Goal: Task Accomplishment & Management: Complete application form

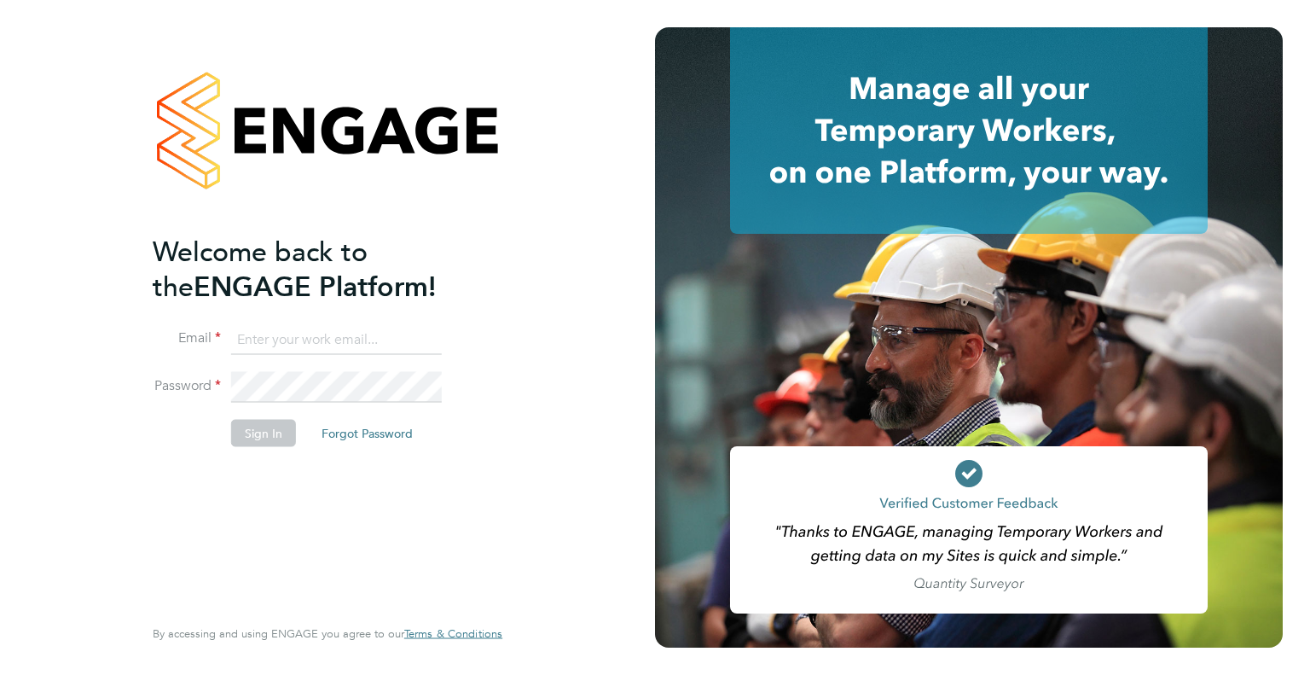
click at [252, 340] on input at bounding box center [336, 339] width 211 height 31
type input "davefgaskell@gmail.com"
click at [270, 434] on button "Sign In" at bounding box center [263, 432] width 65 height 27
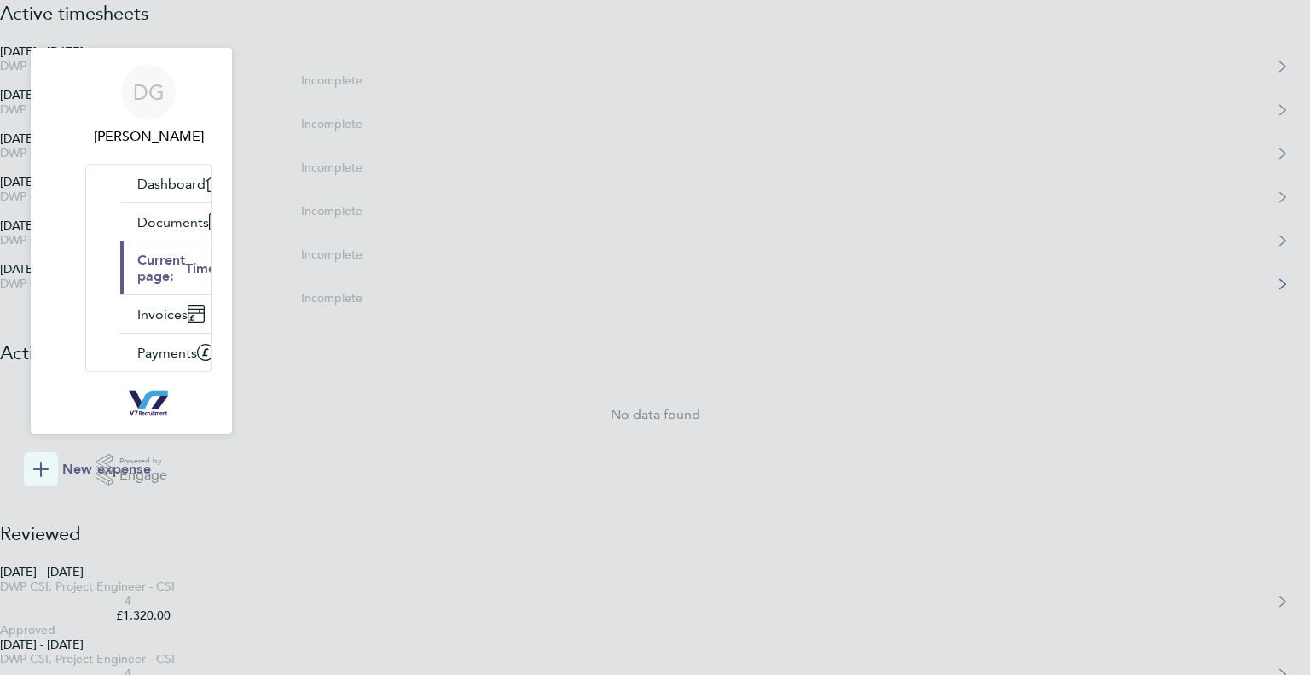
click at [340, 291] on div "DWP CSI, Project Engineer - CSI" at bounding box center [170, 283] width 340 height 14
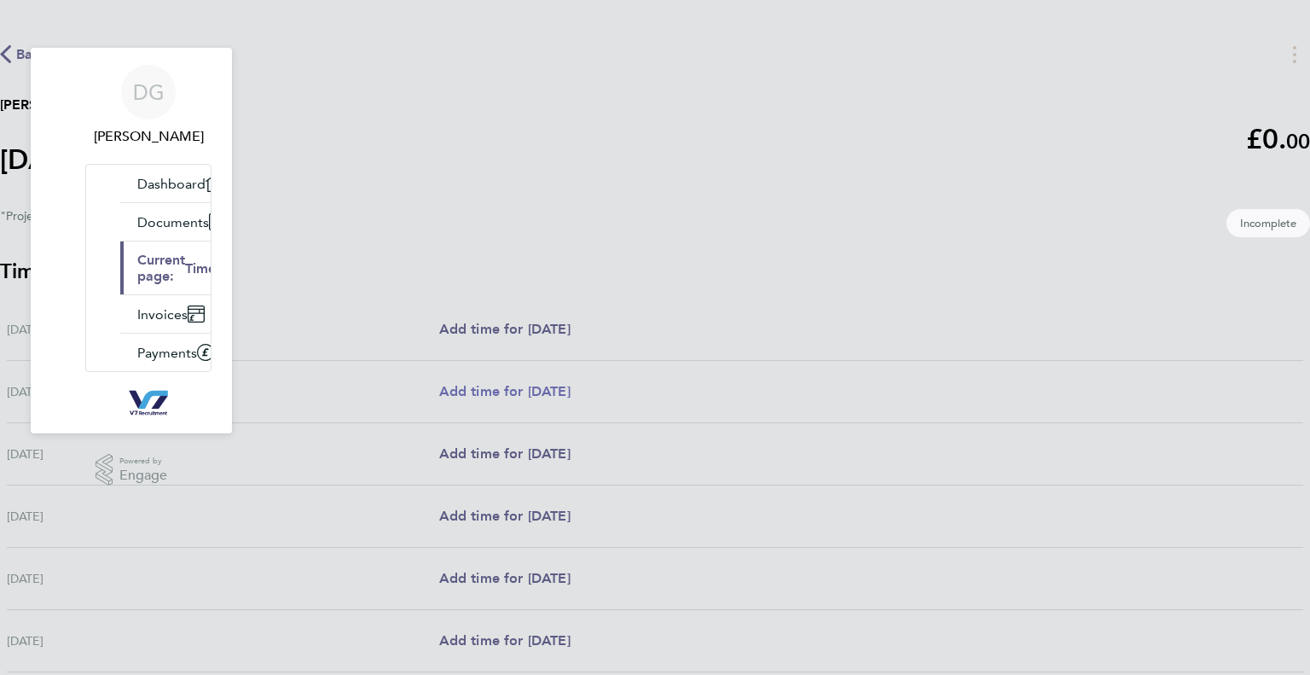
click at [571, 388] on span "Add time for [DATE]" at bounding box center [504, 391] width 131 height 16
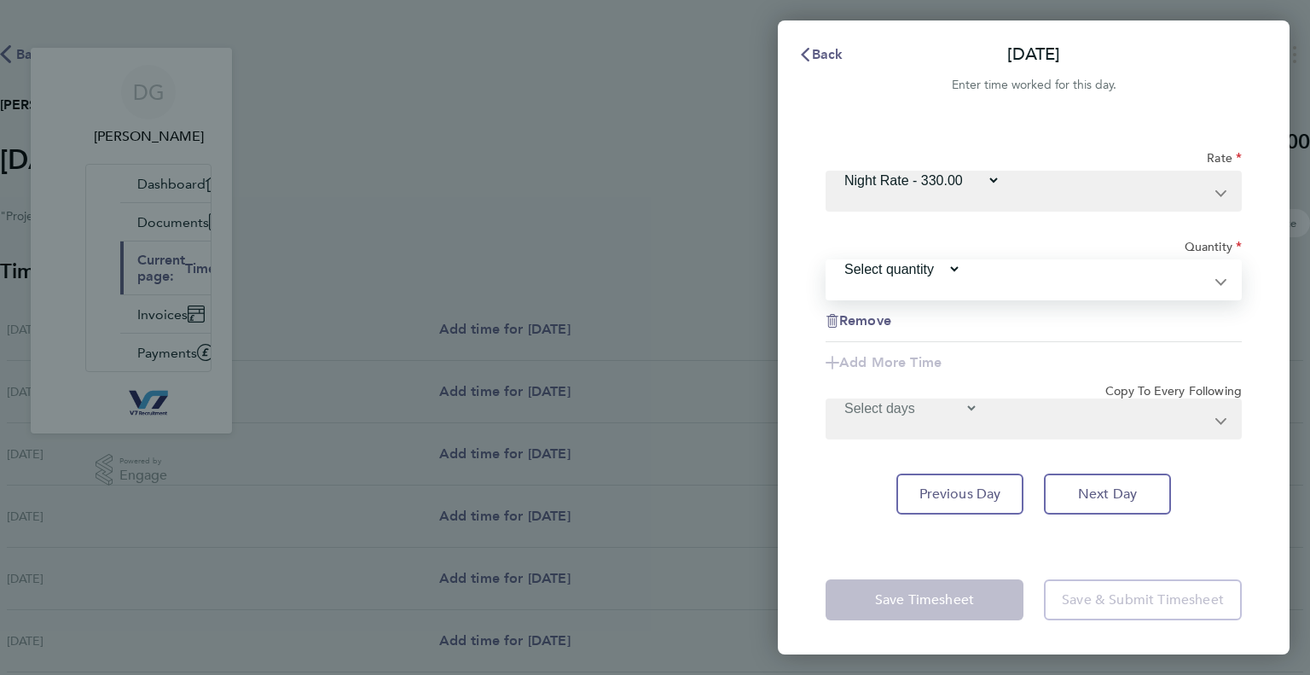
click at [961, 261] on select "Select quantity 0.5 1" at bounding box center [894, 269] width 134 height 16
select select "1"
click at [961, 261] on select "Select quantity 0.5 1" at bounding box center [894, 269] width 134 height 16
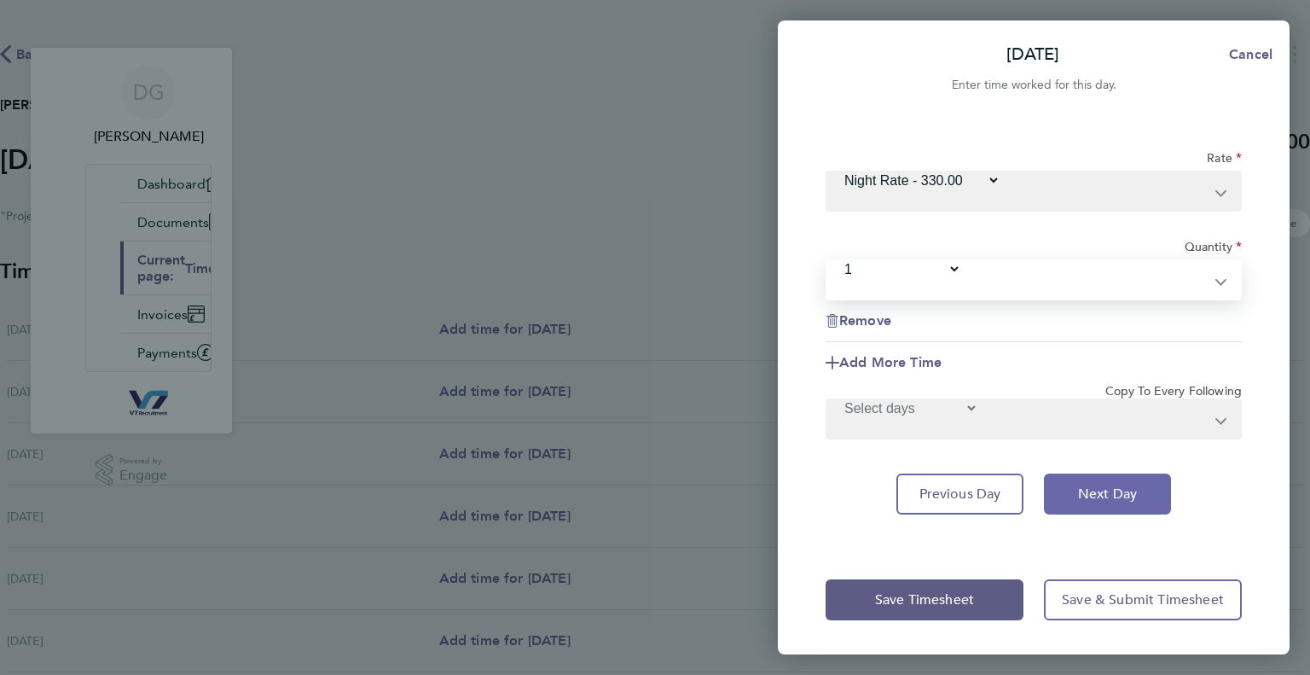
click at [1076, 473] on button "Next Day" at bounding box center [1107, 493] width 127 height 41
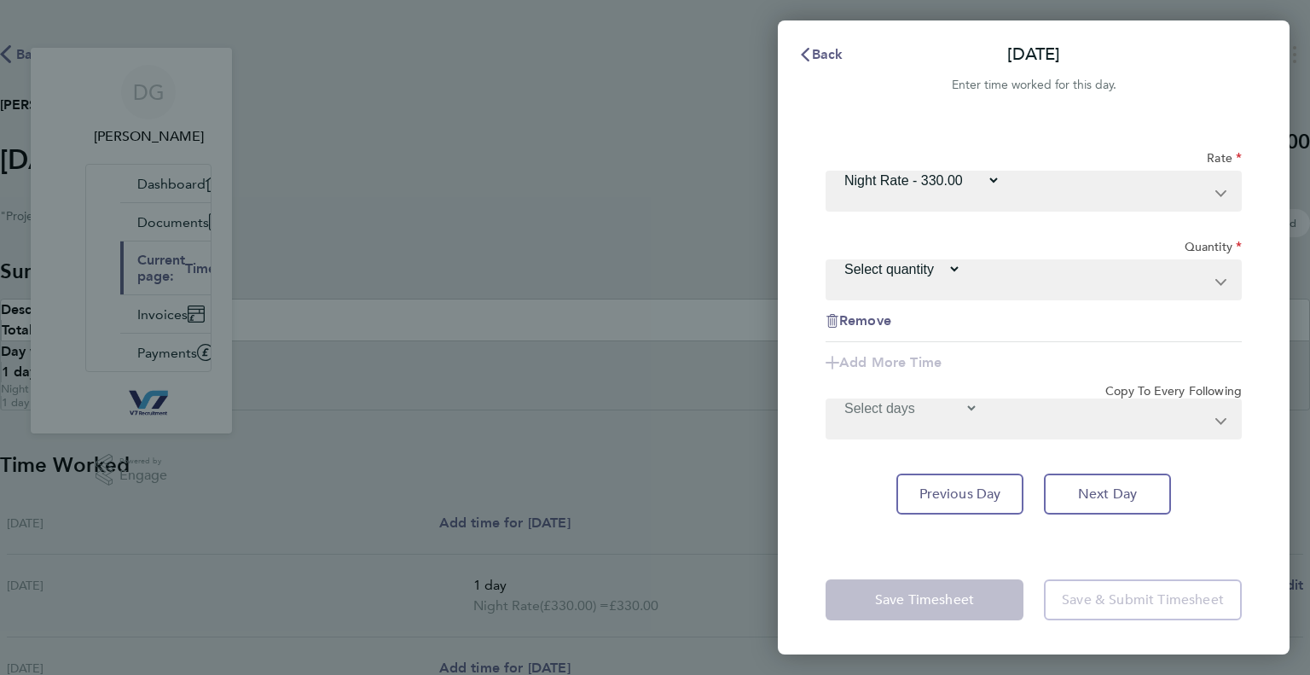
click at [961, 261] on select "Select quantity 0.5 1" at bounding box center [894, 269] width 134 height 16
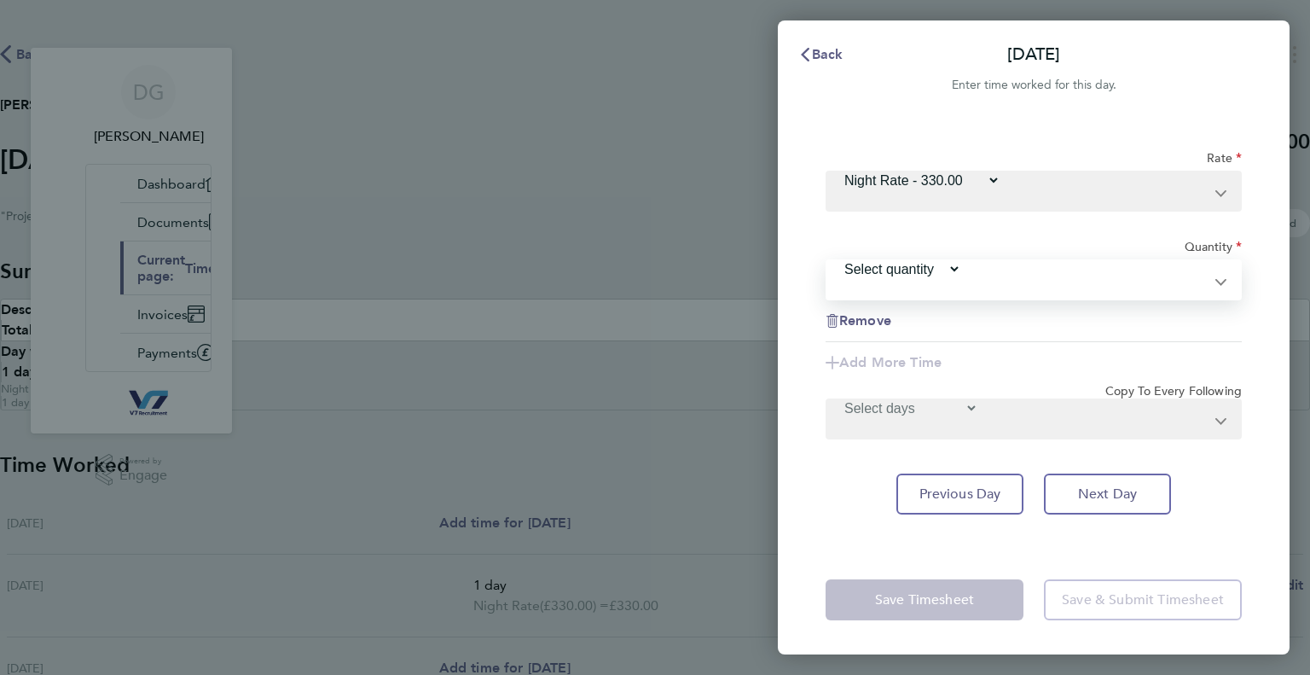
select select "1"
click at [961, 261] on select "Select quantity 0.5 1" at bounding box center [894, 269] width 134 height 16
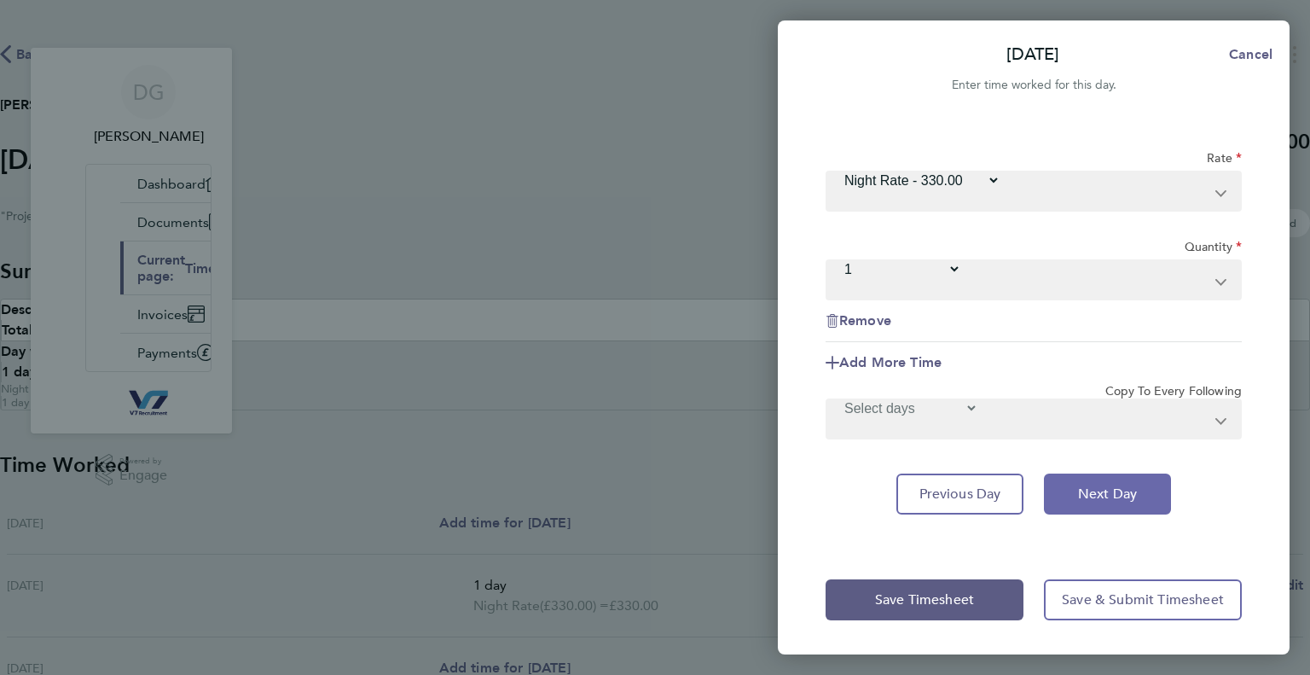
click at [1064, 473] on button "Next Day" at bounding box center [1107, 493] width 127 height 41
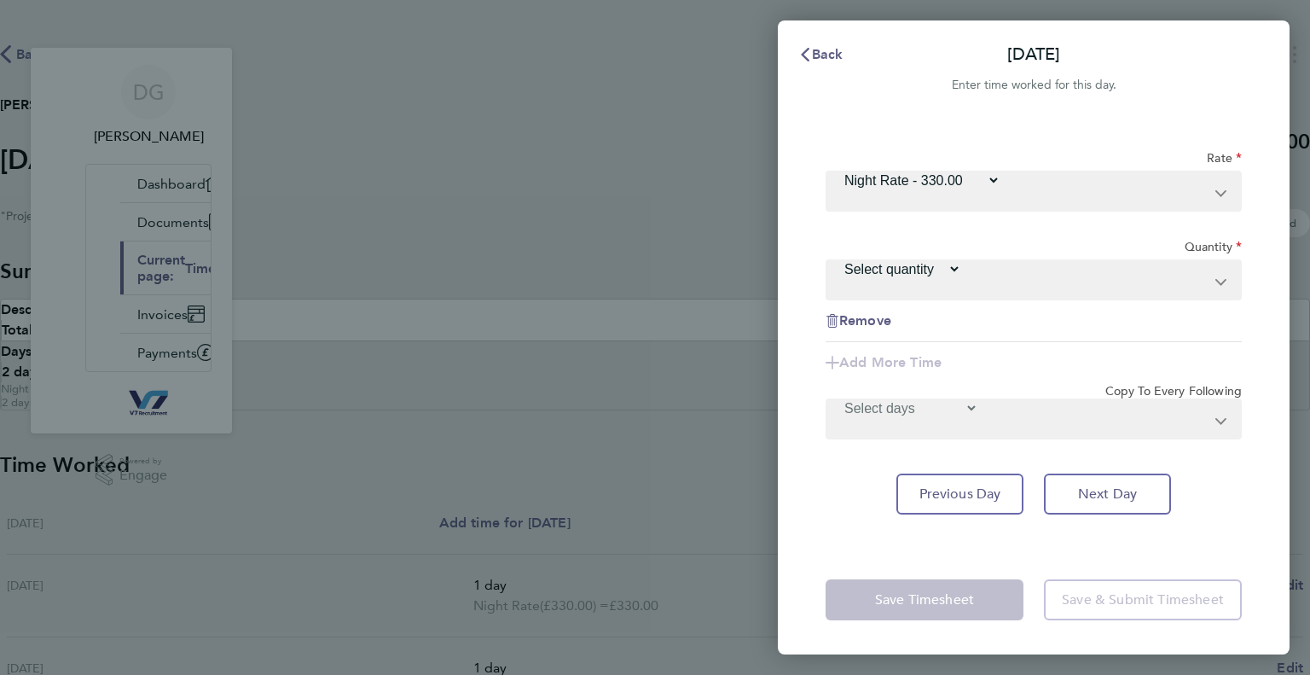
click at [961, 261] on select "Select quantity 0.5 1" at bounding box center [894, 269] width 134 height 16
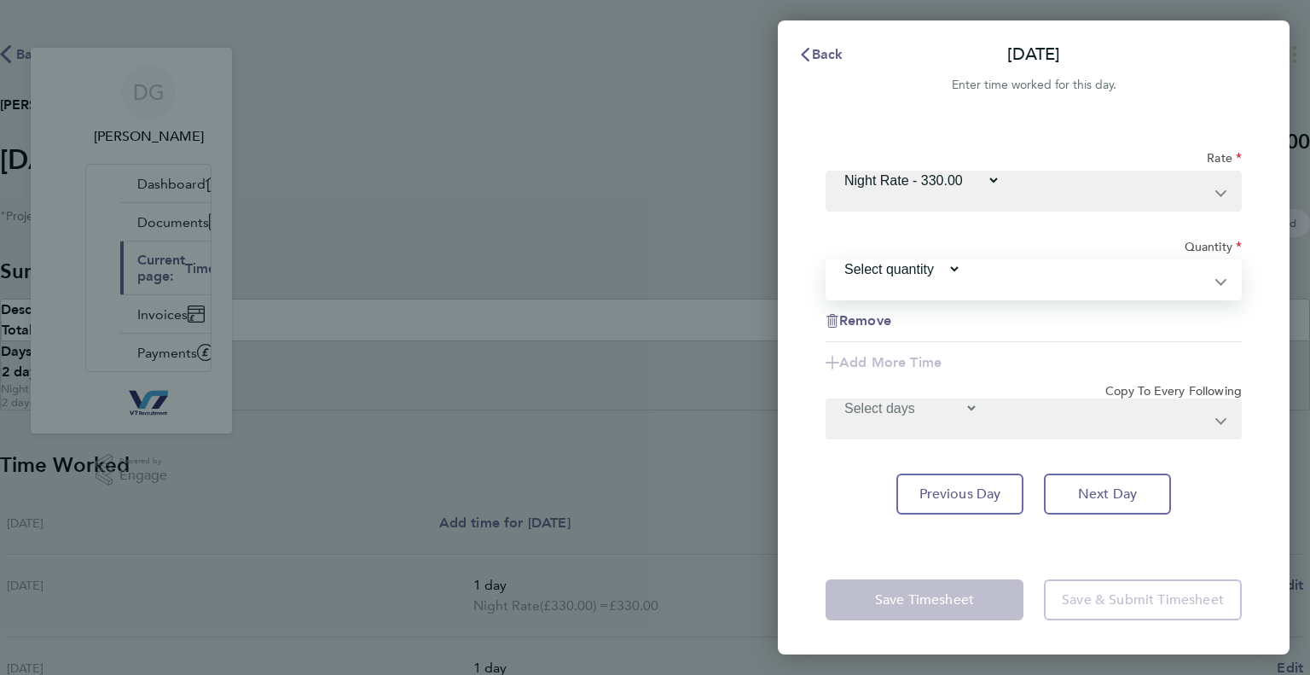
select select "1"
click at [961, 261] on select "Select quantity 0.5 1" at bounding box center [894, 269] width 134 height 16
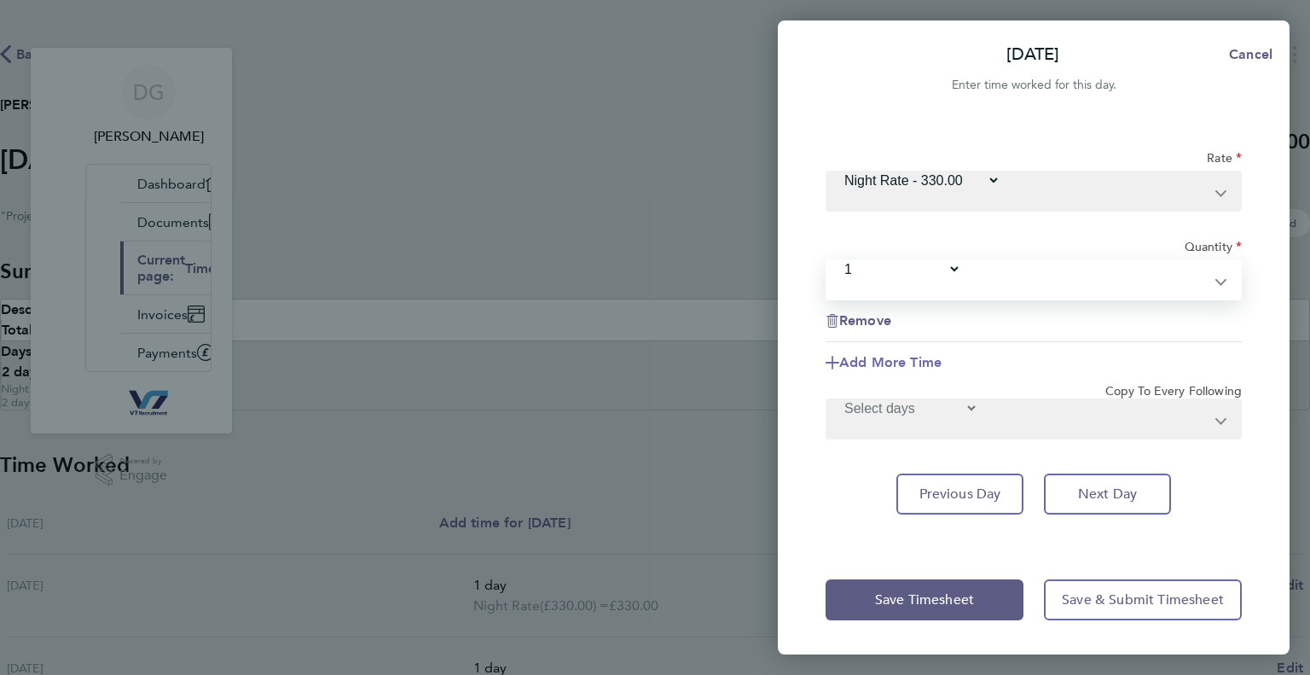
click at [942, 354] on span "Add More Time" at bounding box center [890, 362] width 102 height 16
select select "null"
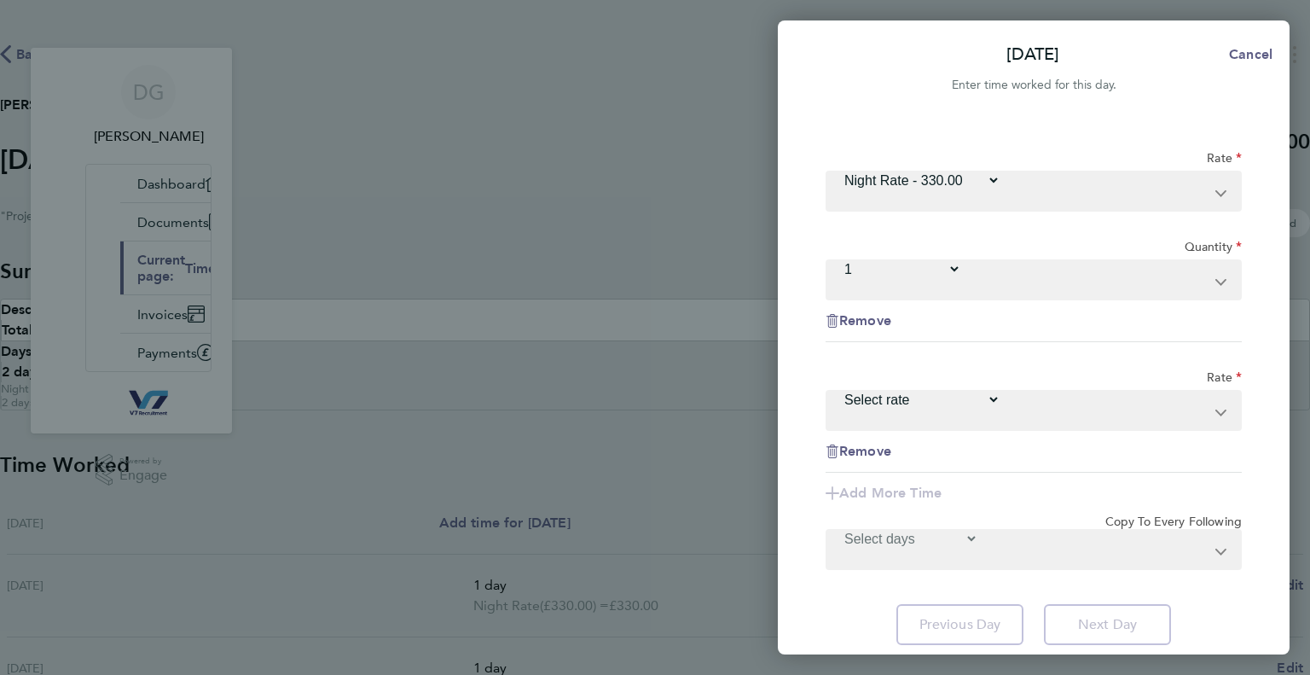
click at [1000, 391] on select "Day Rate OT - 31.25 Night rate OT - 41.25 Select rate" at bounding box center [913, 399] width 173 height 16
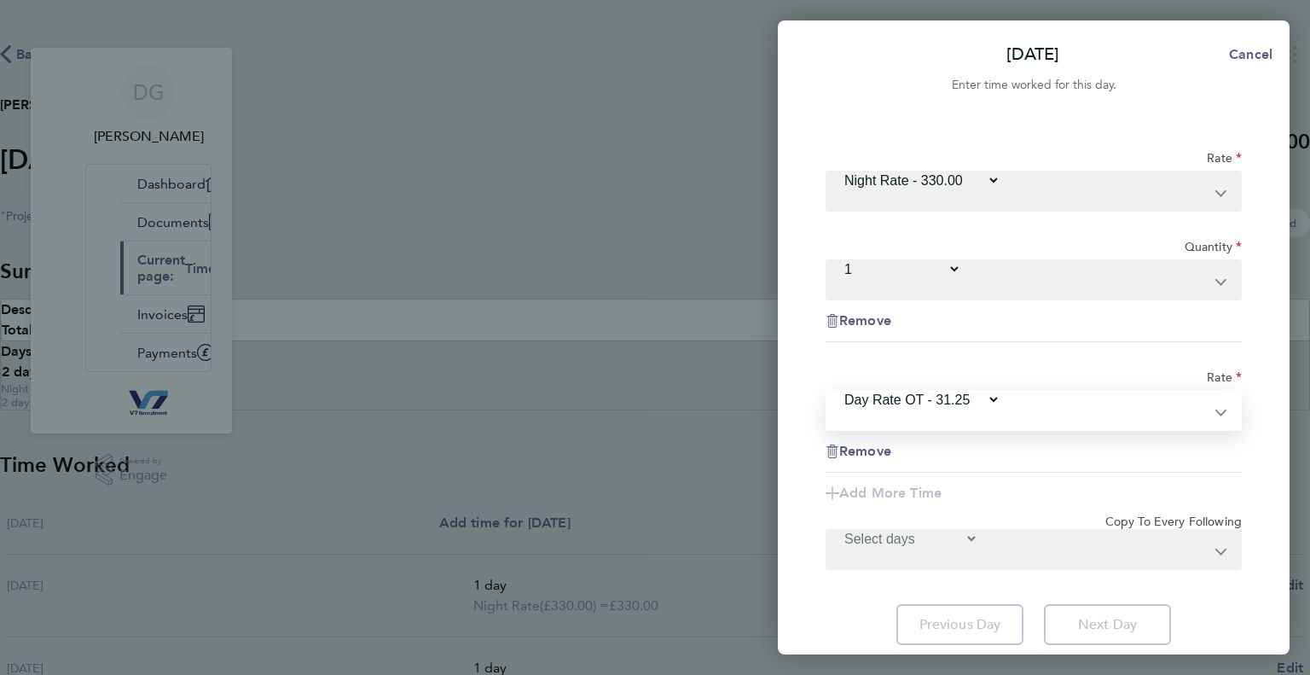
select select "30"
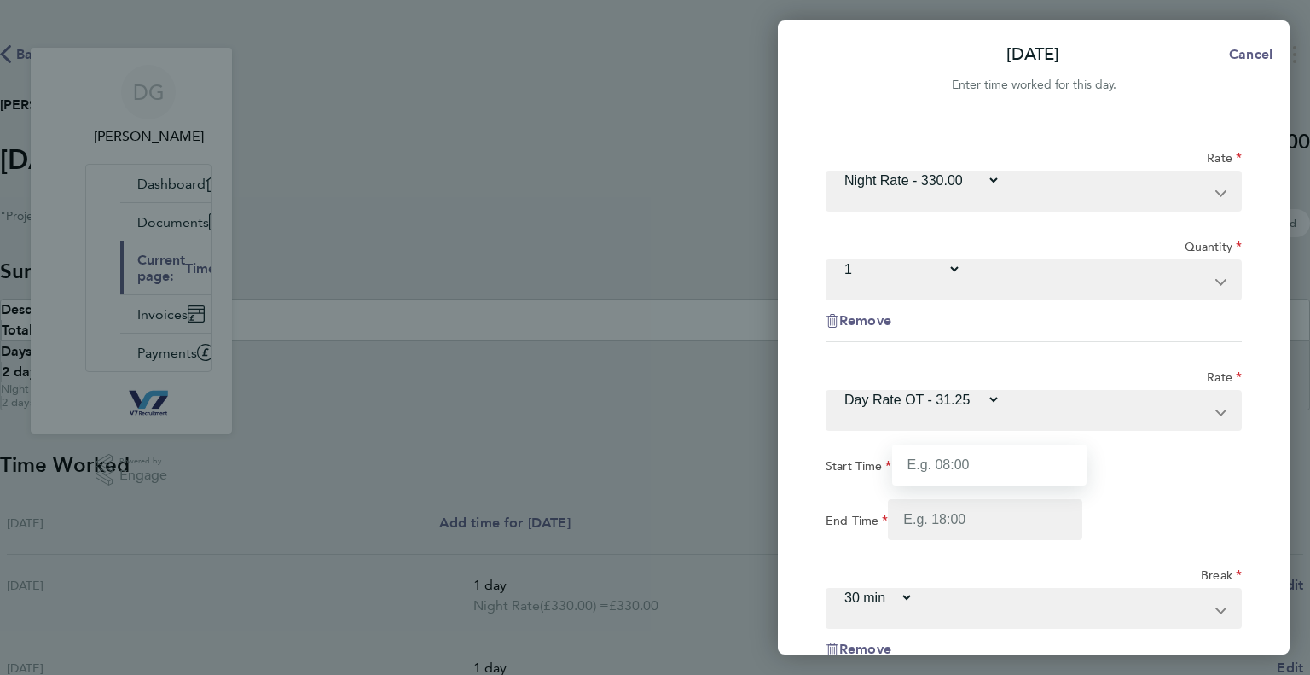
click at [1037, 444] on input "Start Time" at bounding box center [989, 464] width 194 height 41
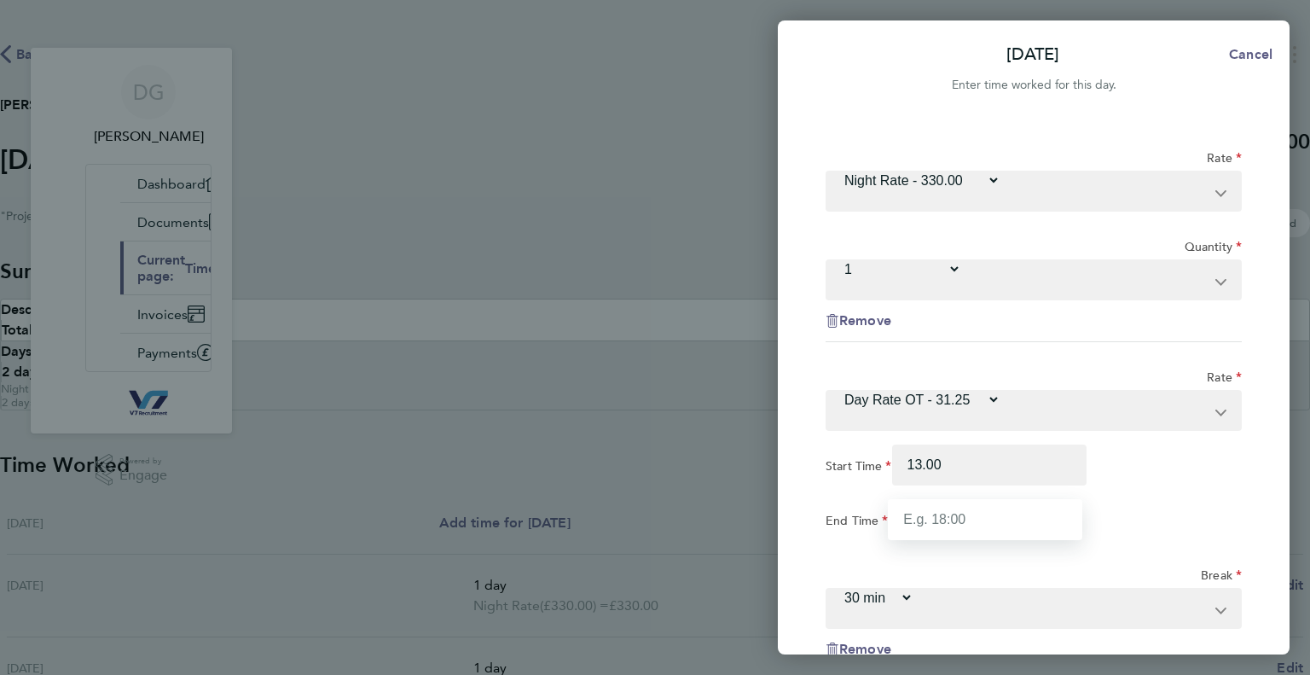
type input "13:00"
click at [1023, 499] on input "End Time" at bounding box center [985, 519] width 194 height 41
type input "17:00"
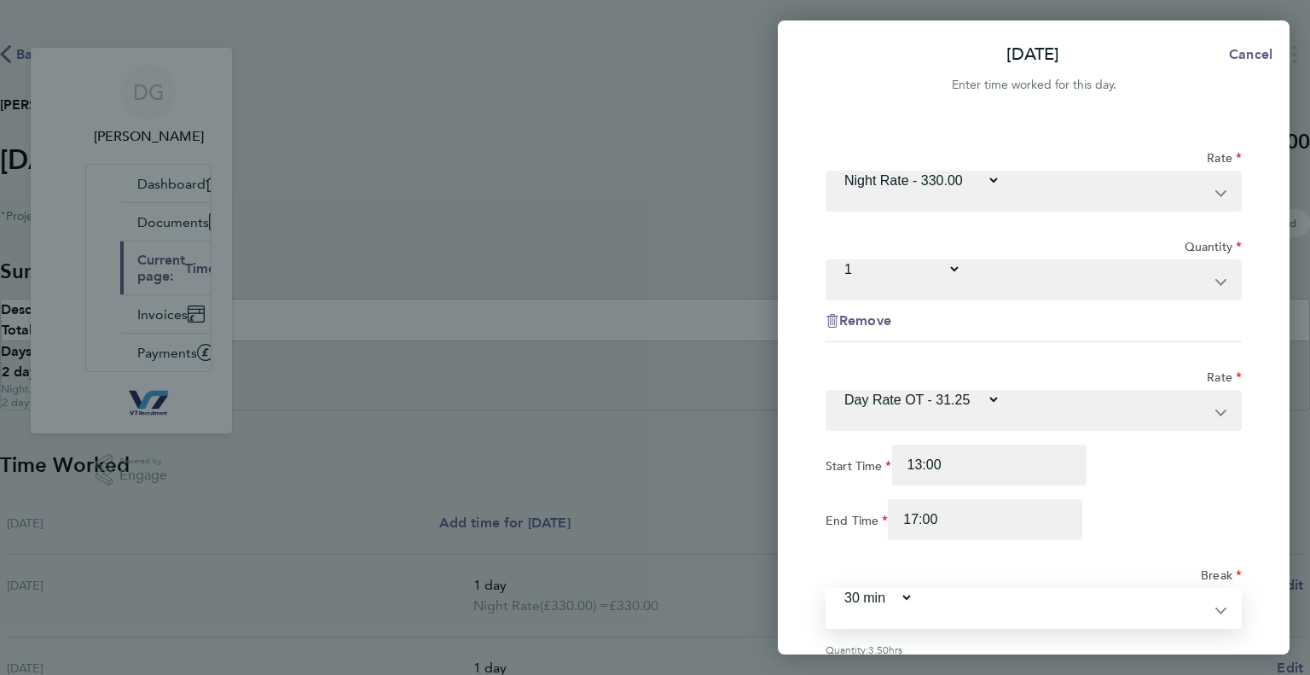
click at [913, 589] on select "0 min 15 min 30 min 45 min 60 min 75 min 90 min" at bounding box center [870, 597] width 86 height 16
select select "0"
click at [913, 589] on select "0 min 15 min 30 min 45 min 60 min 75 min 90 min" at bounding box center [870, 597] width 86 height 16
click at [1128, 670] on div "Remove" at bounding box center [1034, 677] width 416 height 14
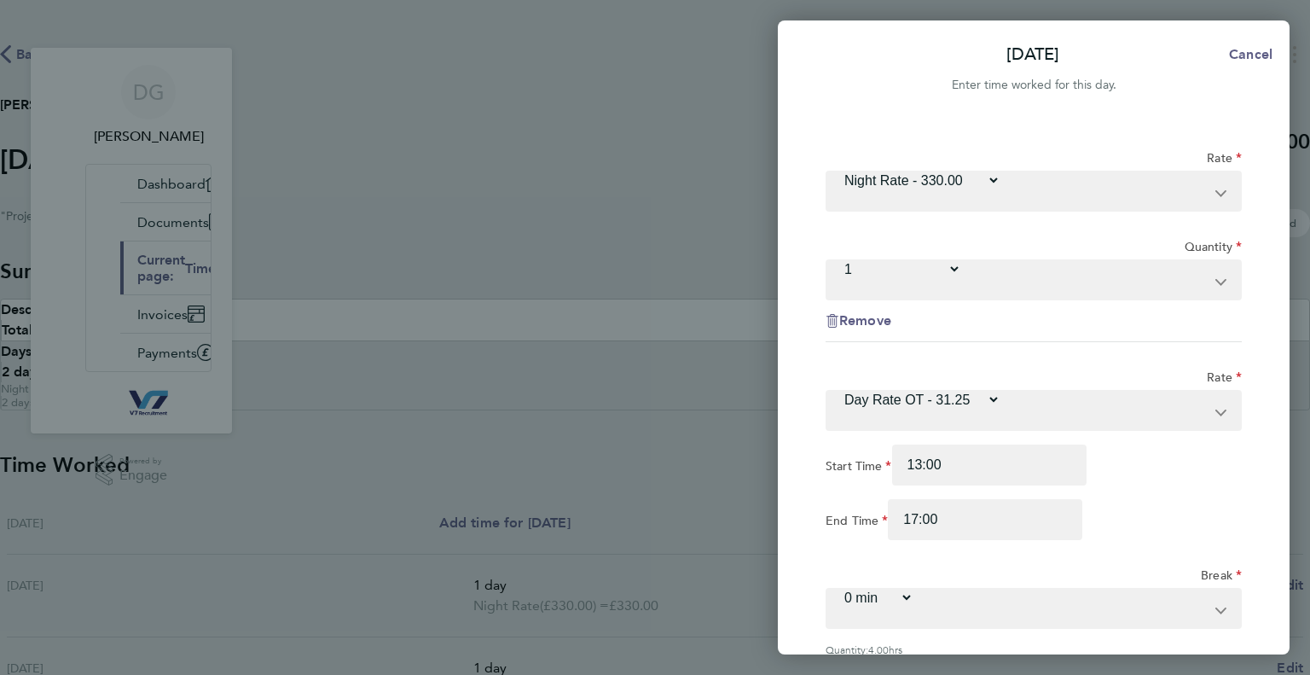
click at [1134, 670] on div "Remove" at bounding box center [1034, 677] width 416 height 14
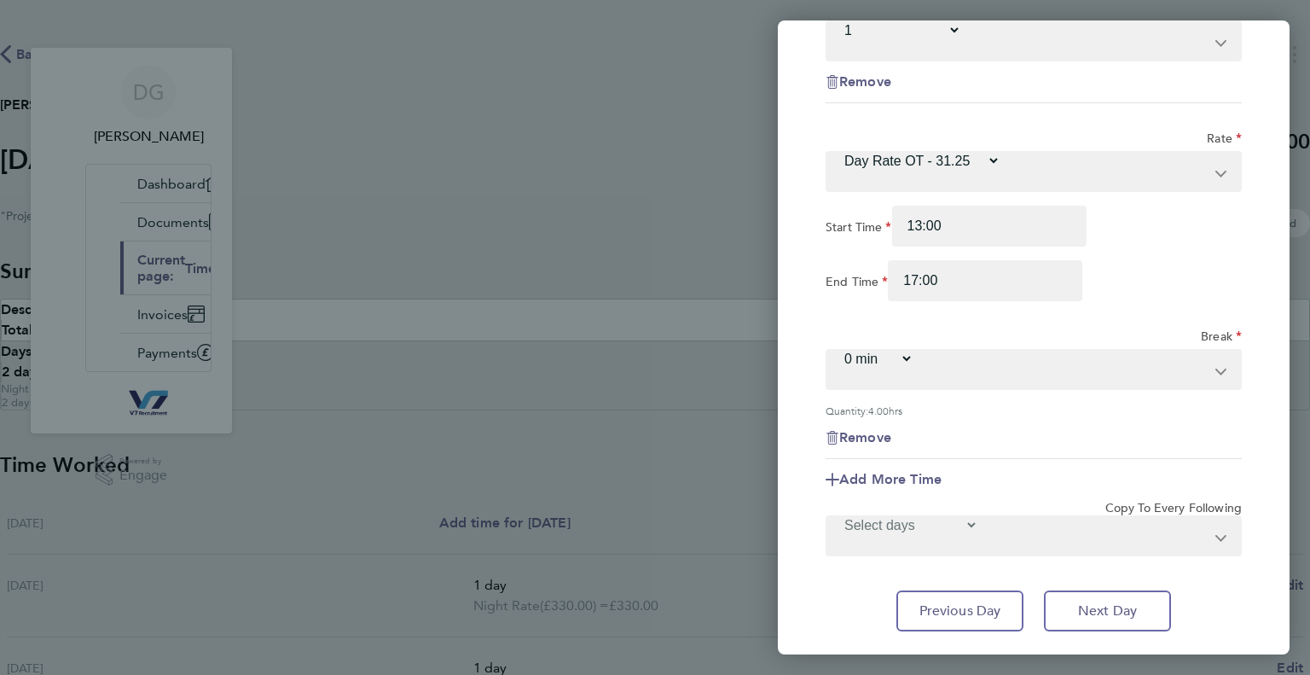
scroll to position [273, 0]
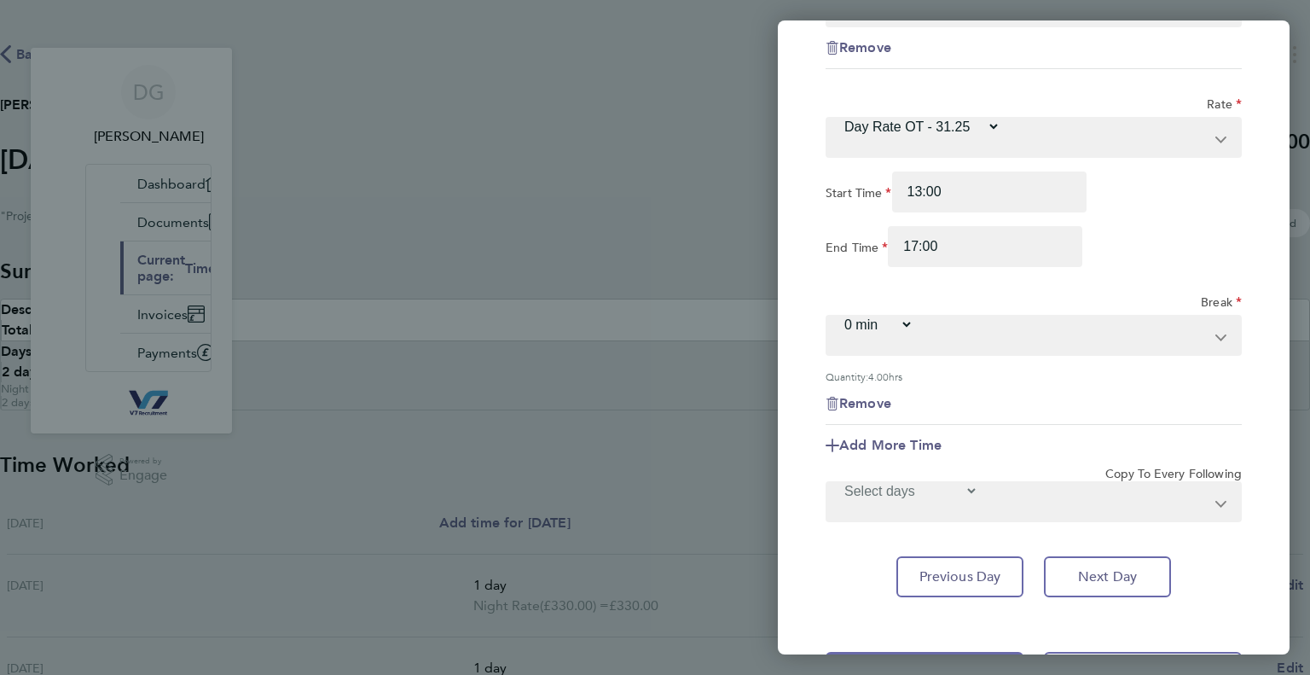
click at [972, 664] on span "Save Timesheet" at bounding box center [924, 672] width 99 height 17
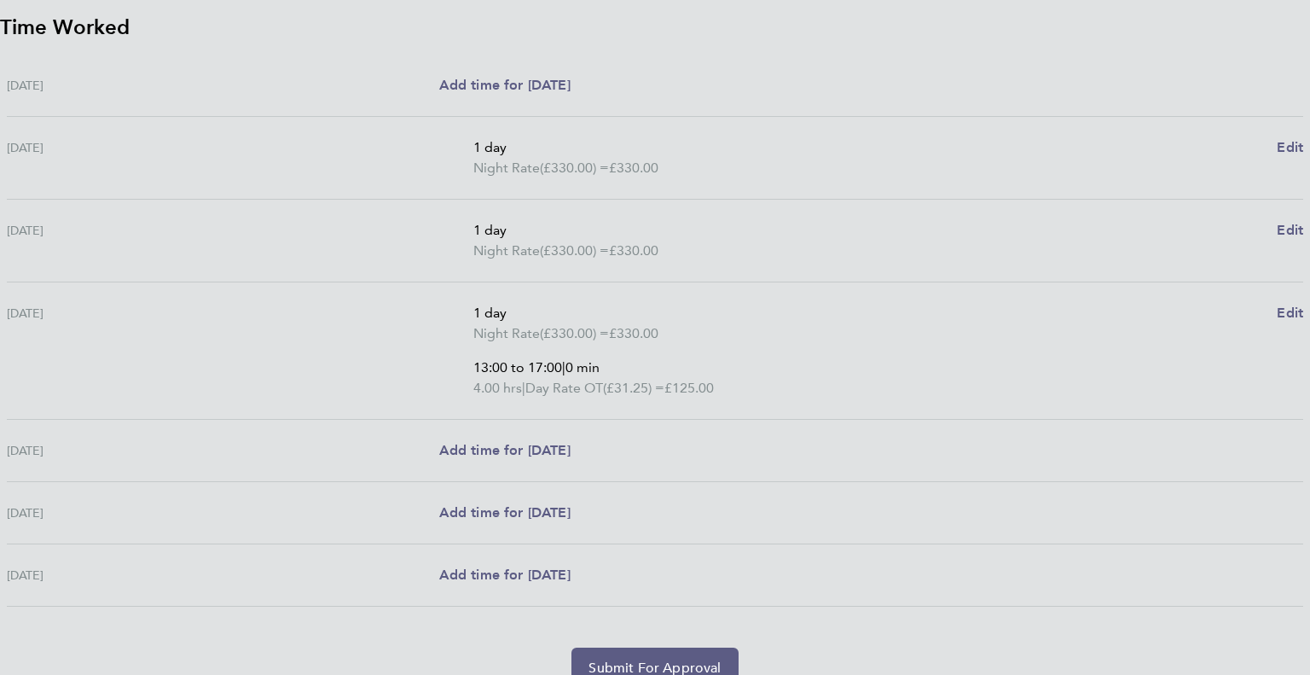
scroll to position [512, 0]
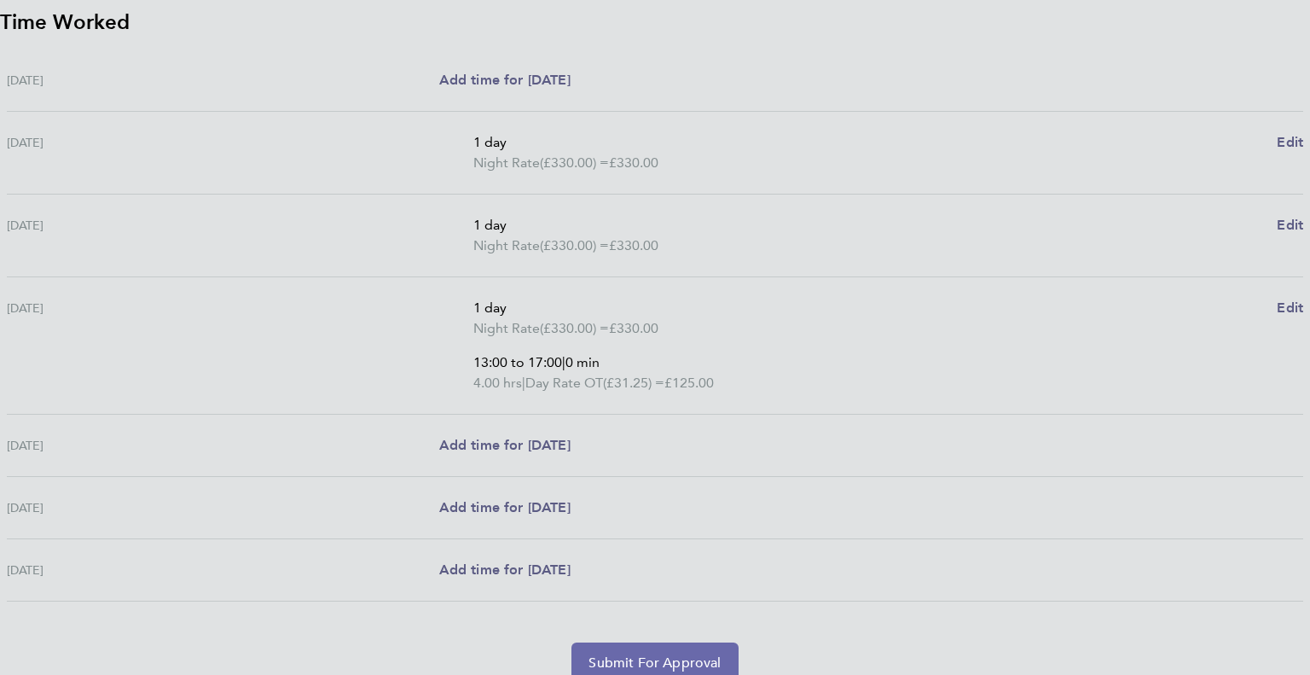
click at [674, 654] on span "Submit For Approval" at bounding box center [655, 662] width 132 height 17
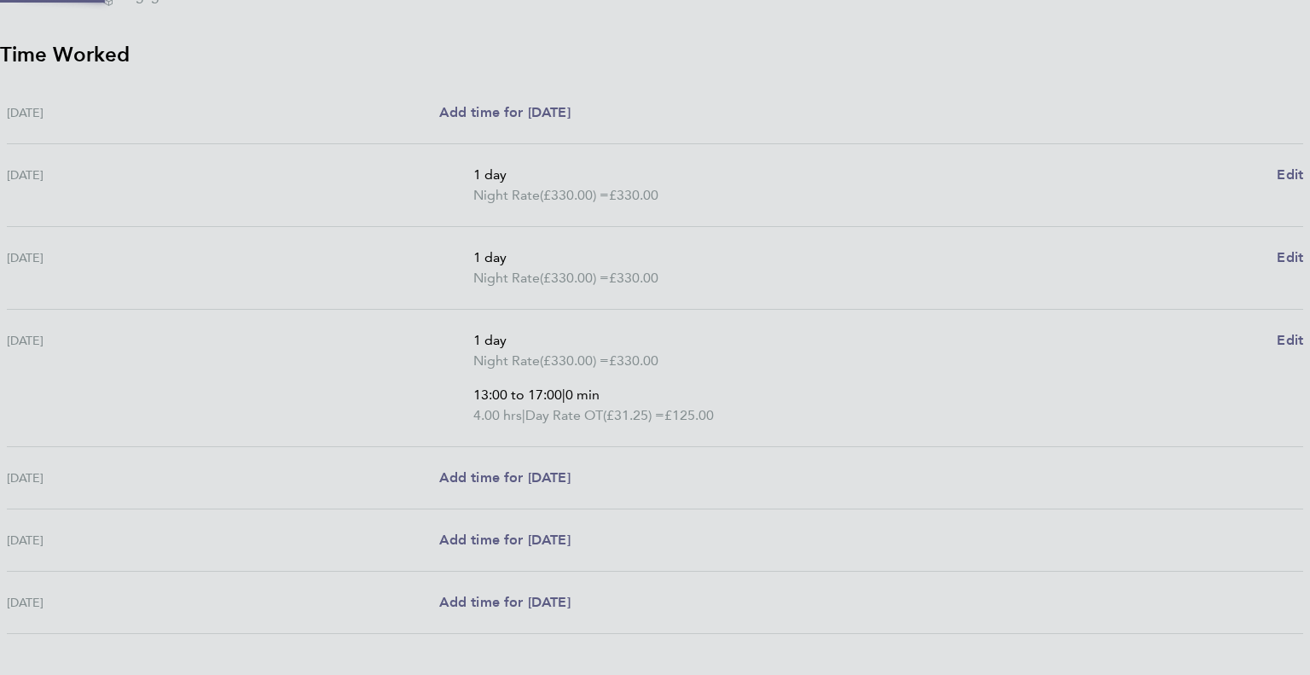
scroll to position [484, 0]
